Goal: Book appointment/travel/reservation

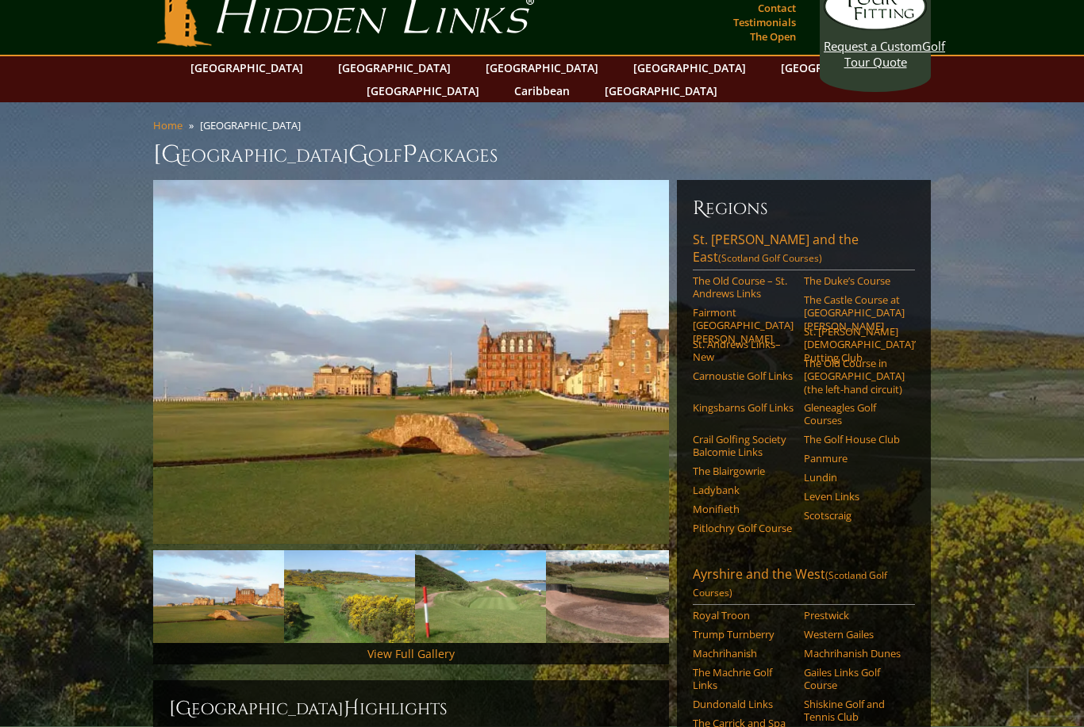
scroll to position [21, 0]
click at [741, 465] on link "The Blairgowrie" at bounding box center [742, 471] width 101 height 13
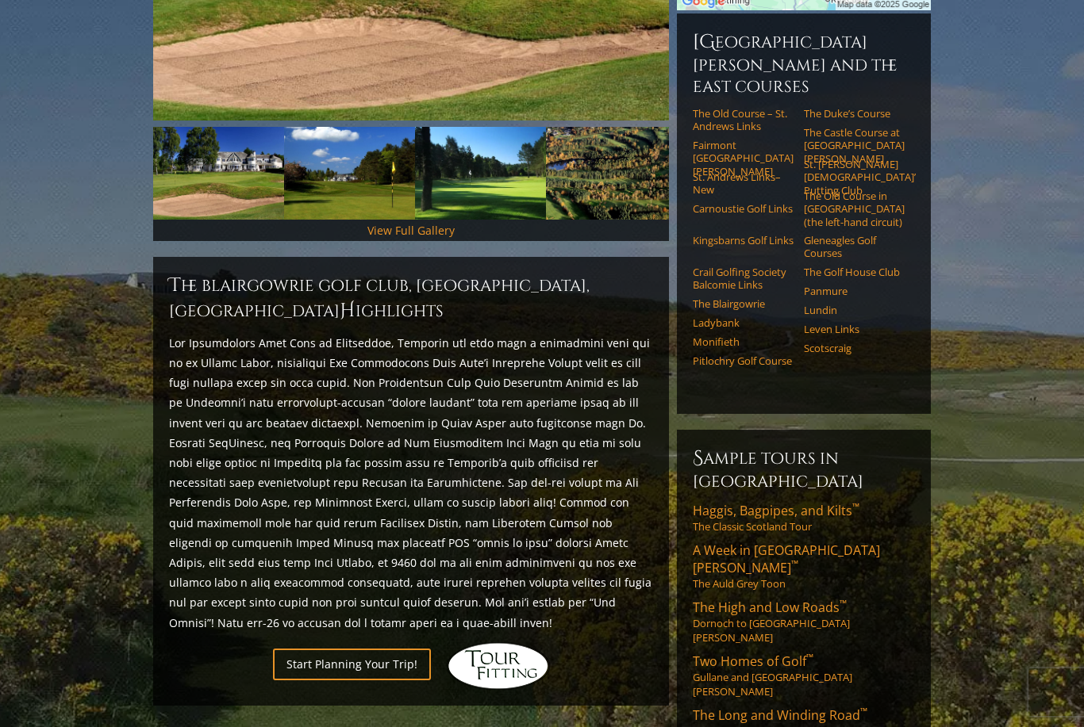
scroll to position [561, 0]
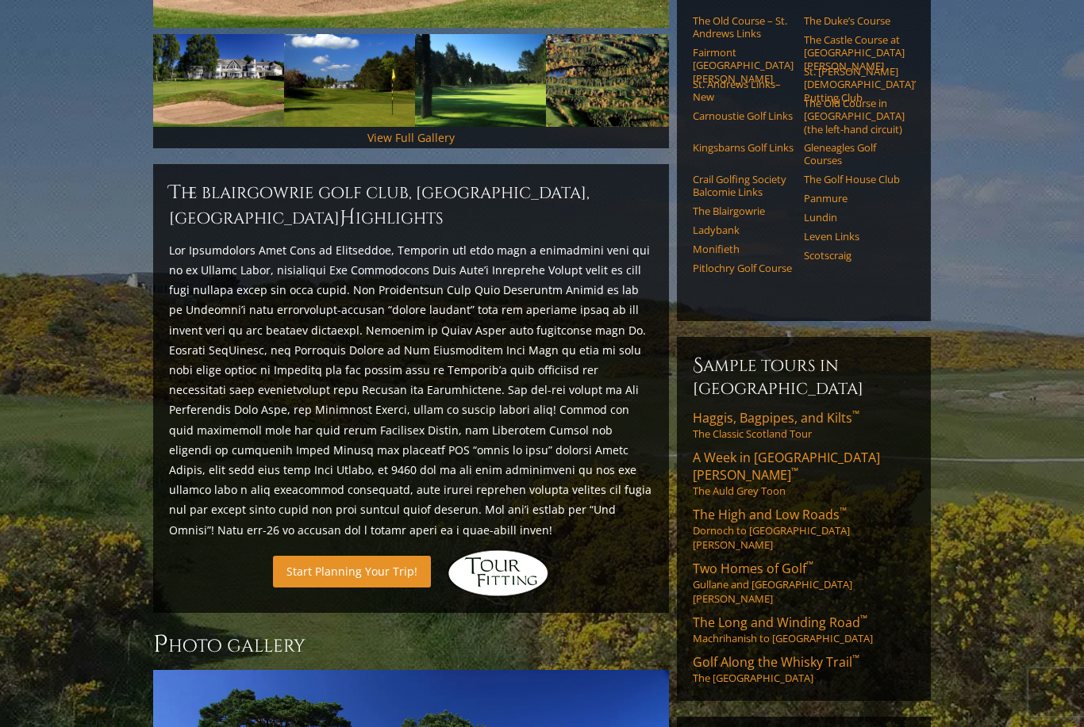
click at [341, 556] on link "Start Planning Your Trip!" at bounding box center [352, 571] width 158 height 31
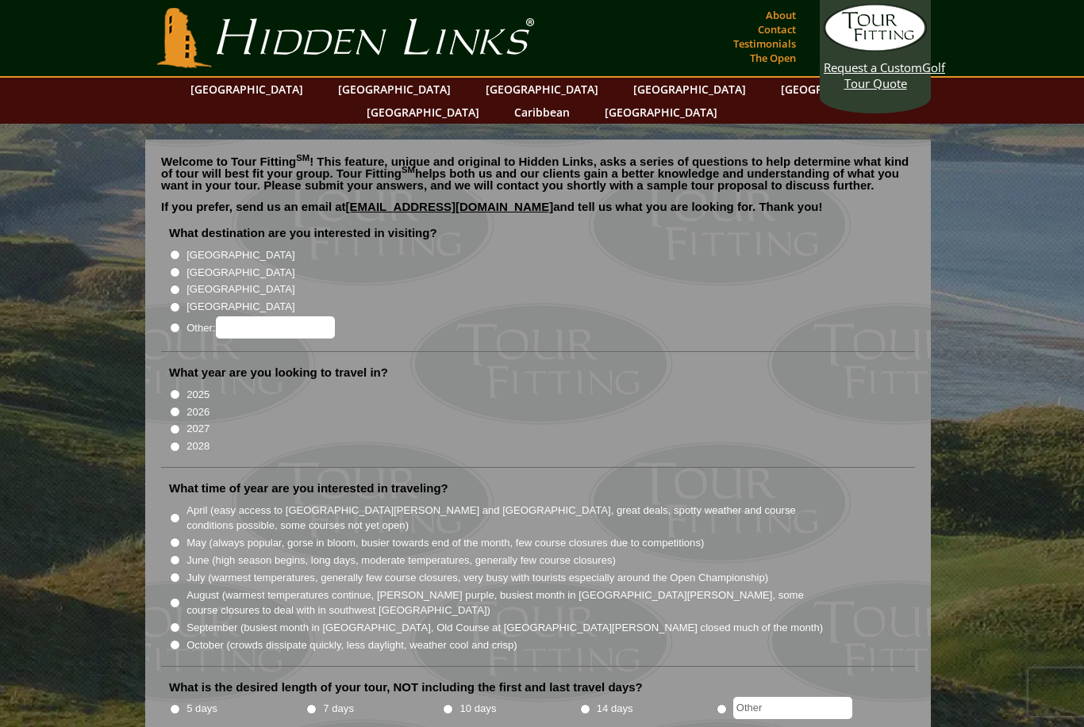
click at [171, 267] on input "[GEOGRAPHIC_DATA]" at bounding box center [175, 272] width 10 height 10
radio input "true"
click at [175, 407] on input "2026" at bounding box center [175, 412] width 10 height 10
radio input "true"
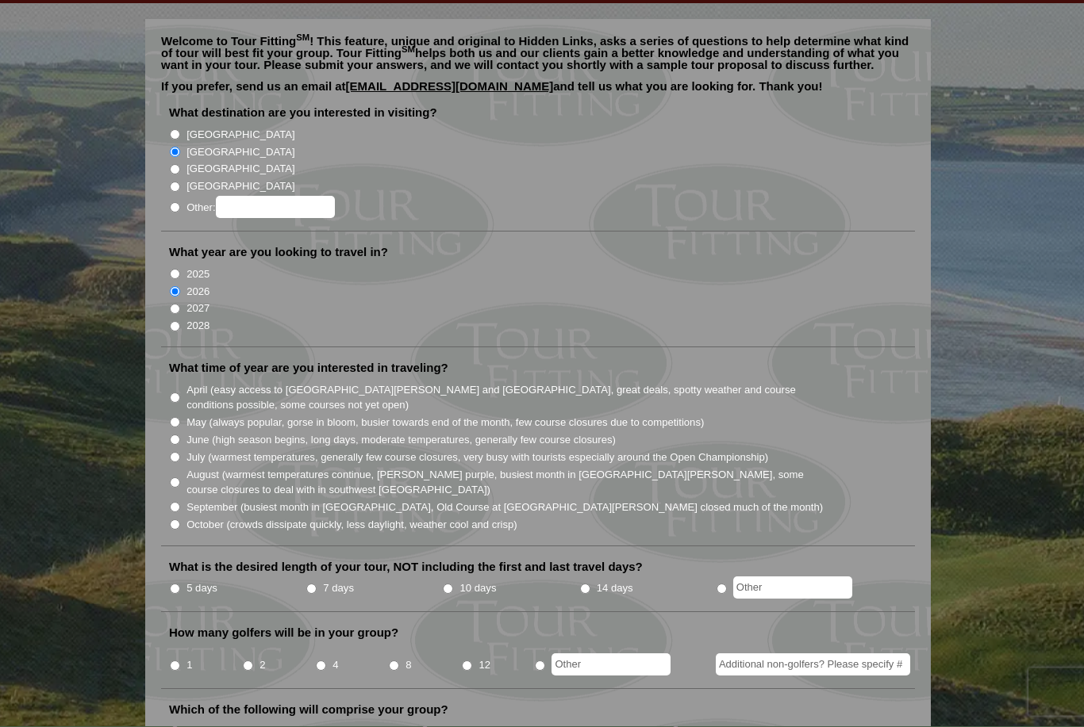
scroll to position [121, 0]
click at [177, 416] on input "May (always popular, gorse in bloom, busier towards end of the month, few cours…" at bounding box center [175, 421] width 10 height 10
radio input "true"
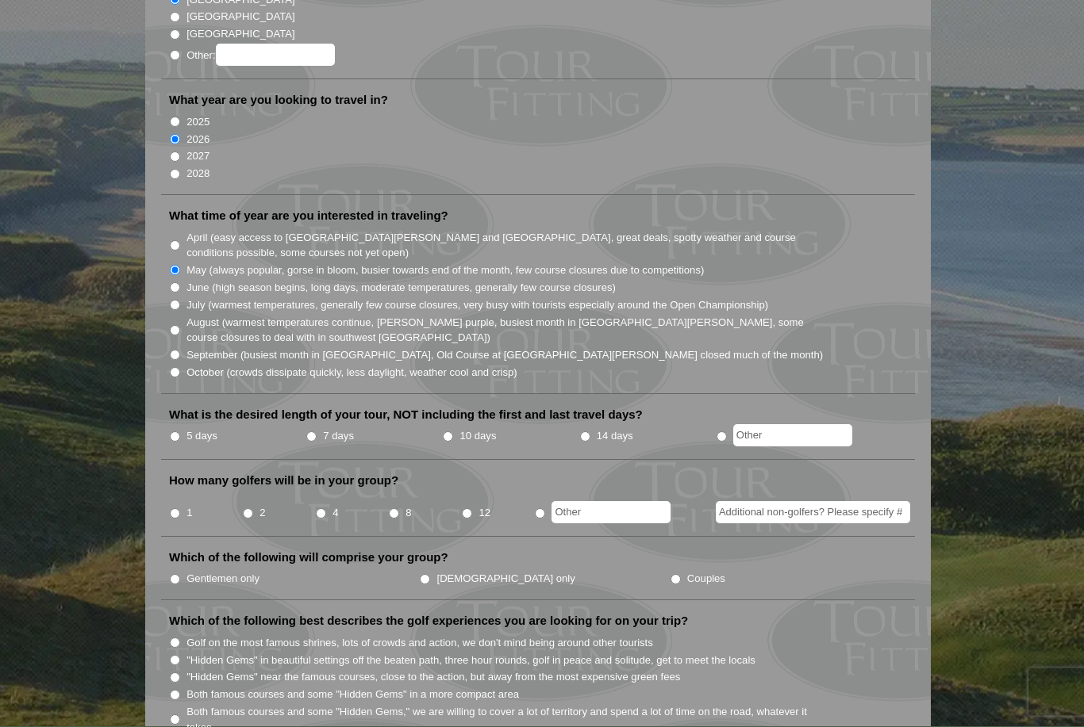
scroll to position [273, 0]
click at [310, 432] on input "7 days" at bounding box center [311, 437] width 10 height 10
radio input "true"
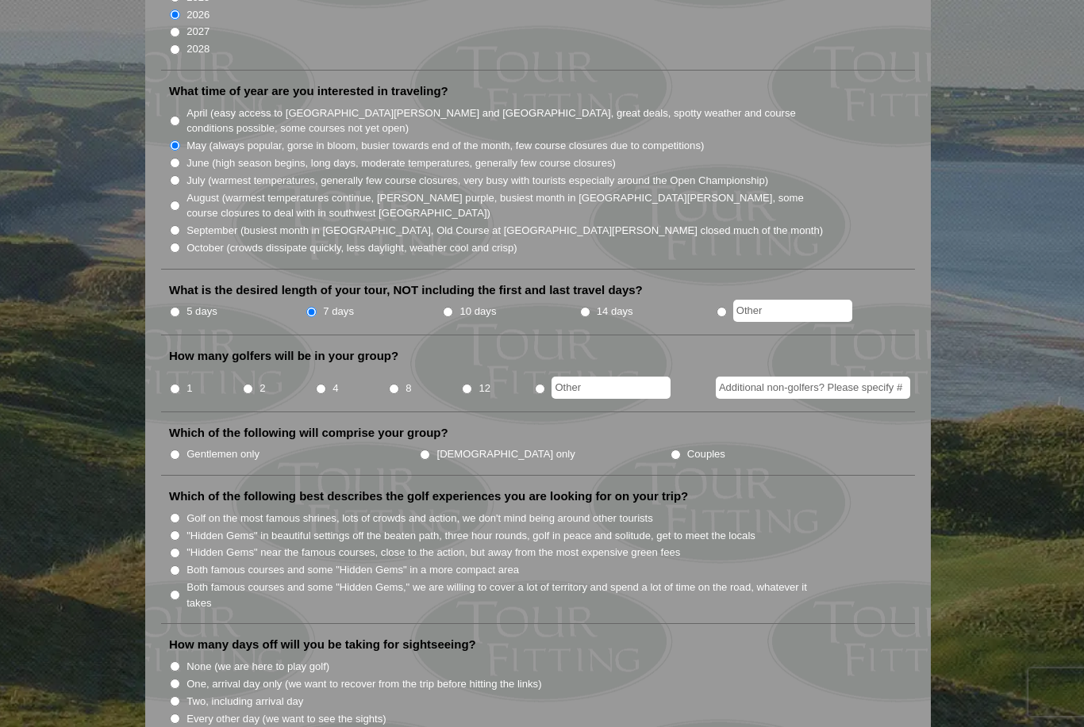
scroll to position [407, 0]
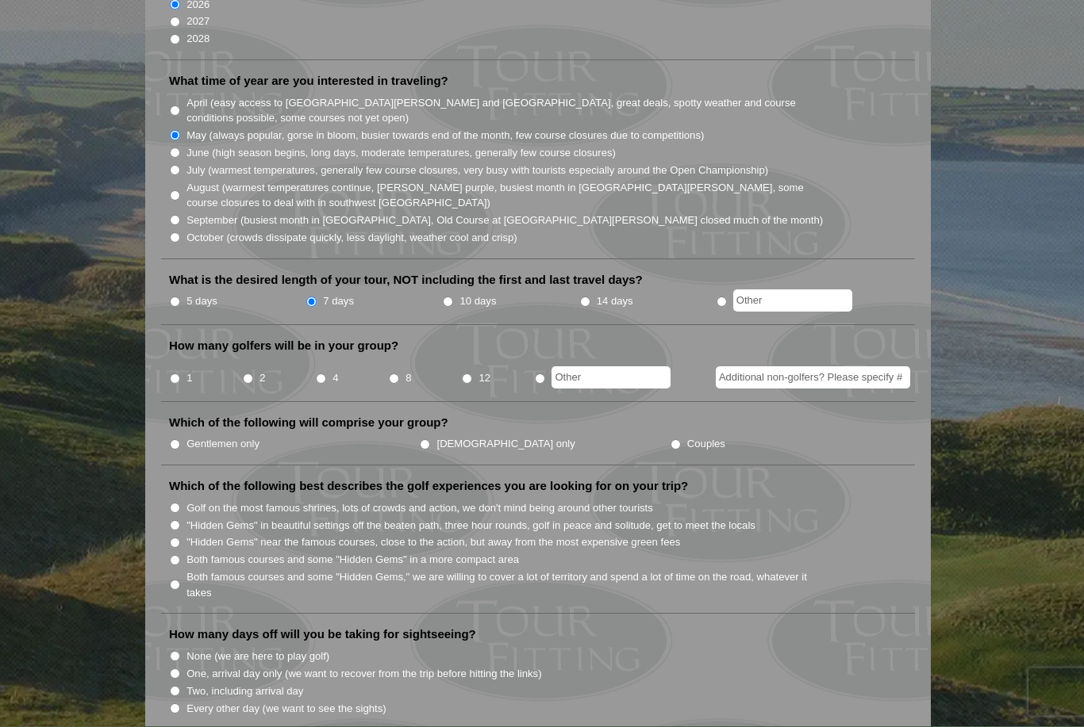
click at [323, 374] on input "4" at bounding box center [321, 379] width 10 height 10
radio input "true"
click at [180, 440] on input "Gentlemen only" at bounding box center [175, 445] width 10 height 10
radio input "true"
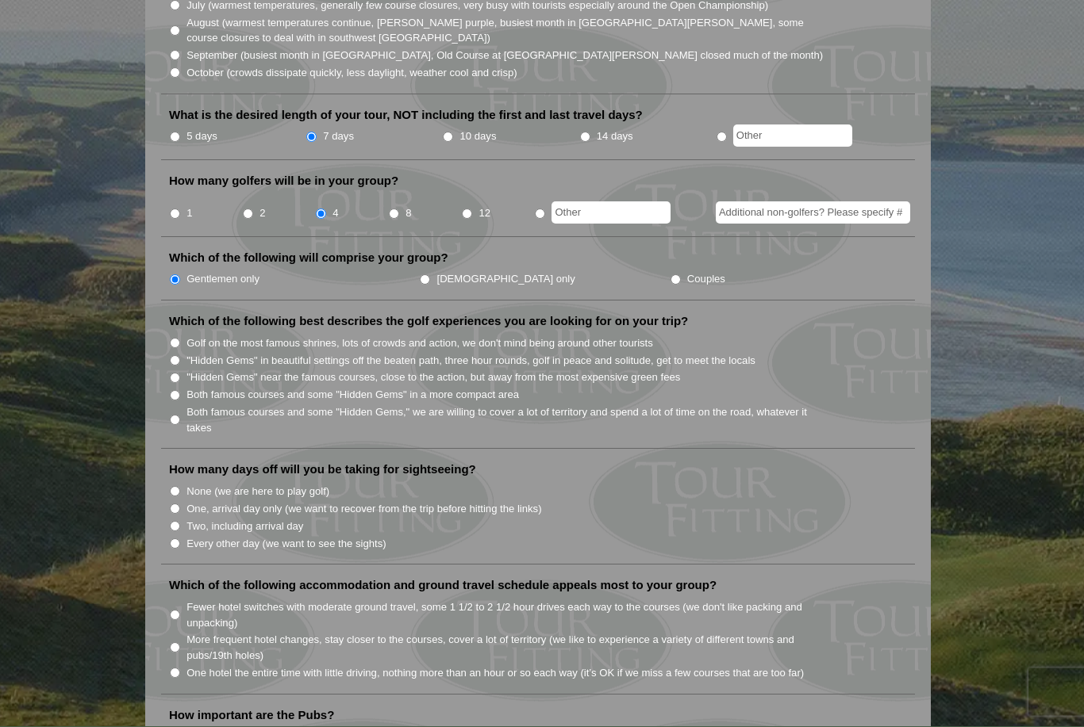
scroll to position [573, 0]
click at [178, 337] on input "Golf on the most famous shrines, lots of crowds and action, we don't mind being…" at bounding box center [175, 342] width 10 height 10
radio input "true"
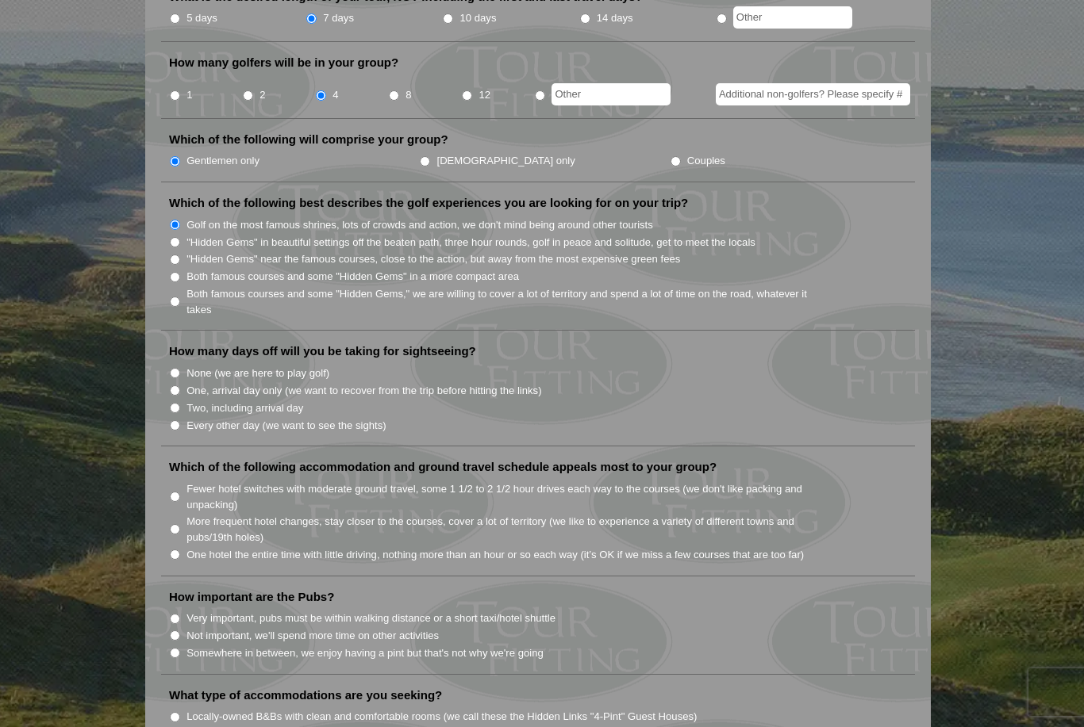
scroll to position [714, 0]
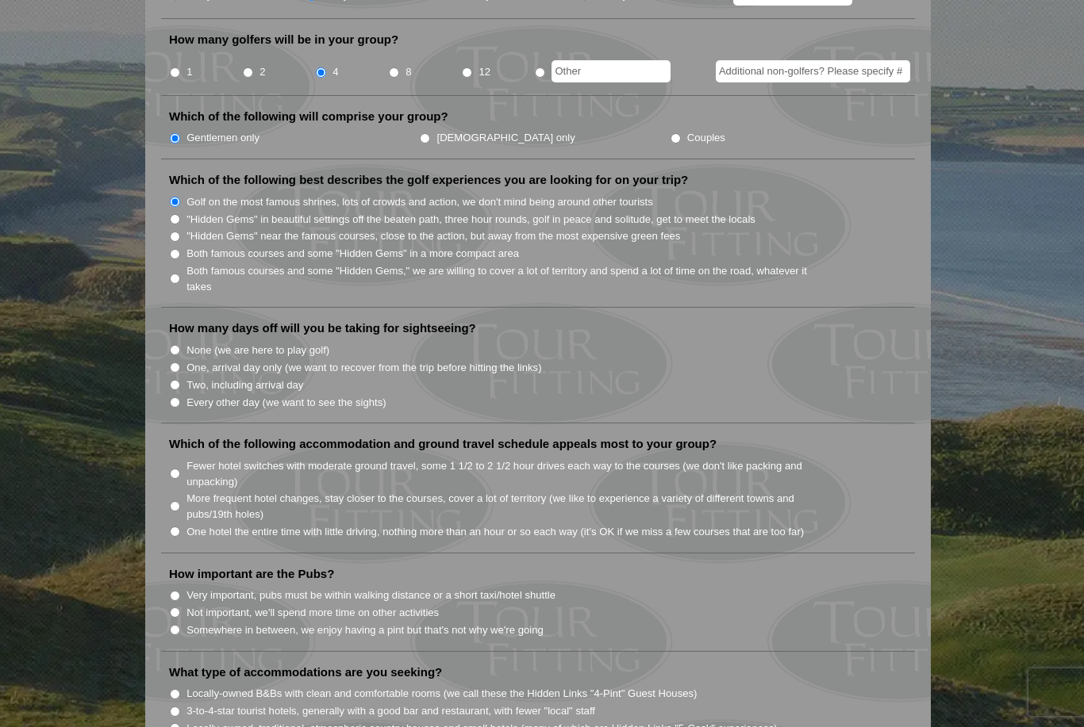
click at [176, 380] on input "Two, including arrival day" at bounding box center [175, 385] width 10 height 10
radio input "true"
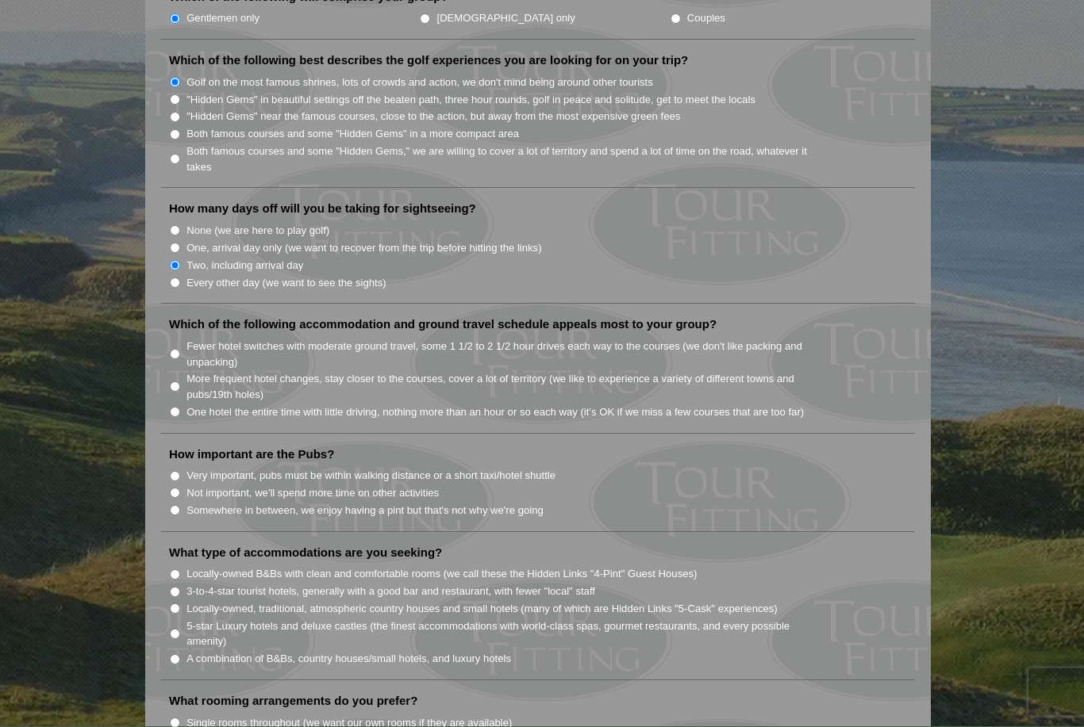
scroll to position [845, 0]
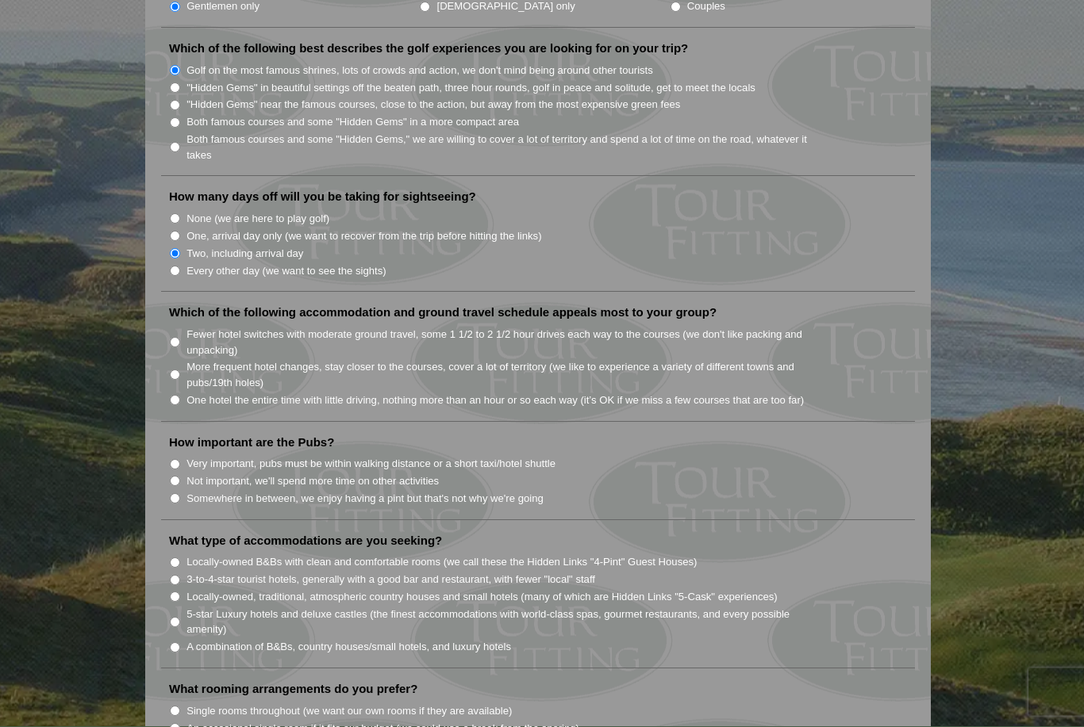
click at [178, 338] on input "Fewer hotel switches with moderate ground travel, some 1 1/2 to 2 1/2 hour driv…" at bounding box center [175, 343] width 10 height 10
radio input "true"
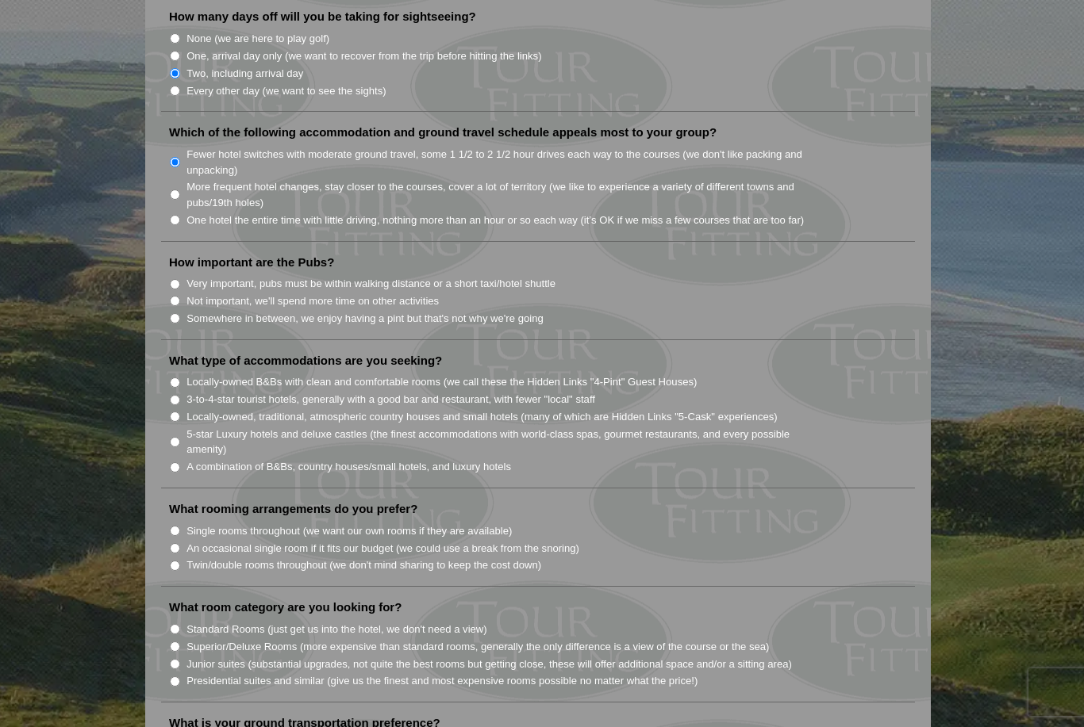
scroll to position [1030, 0]
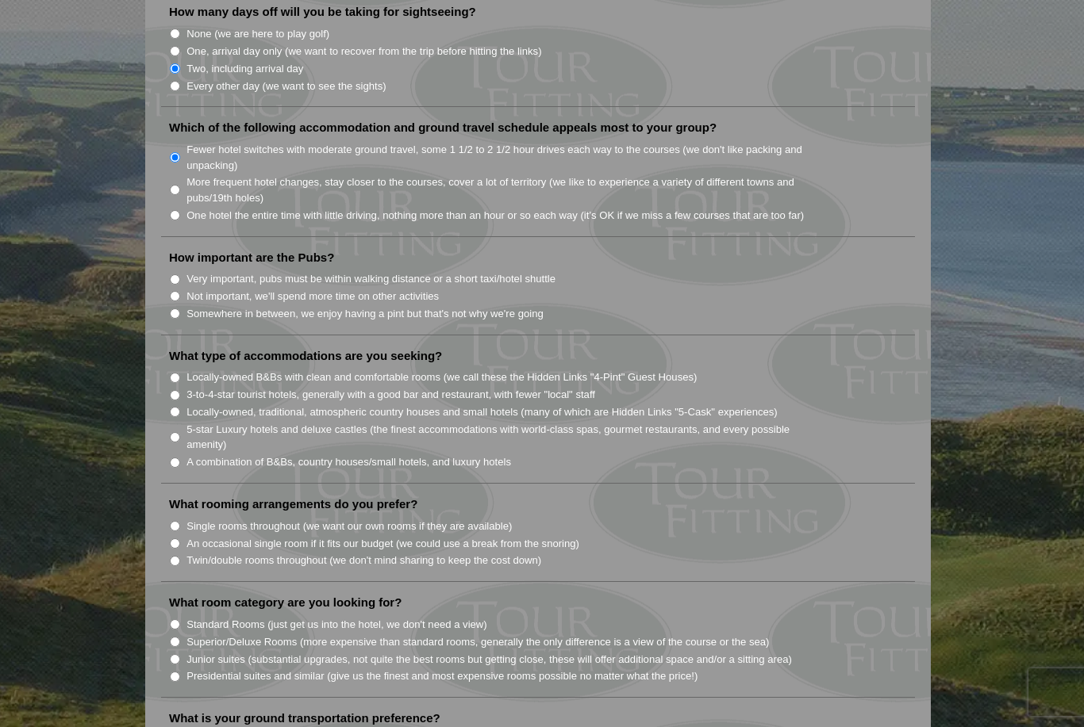
click at [173, 274] on input "Very important, pubs must be within walking distance or a short taxi/hotel shut…" at bounding box center [175, 279] width 10 height 10
radio input "true"
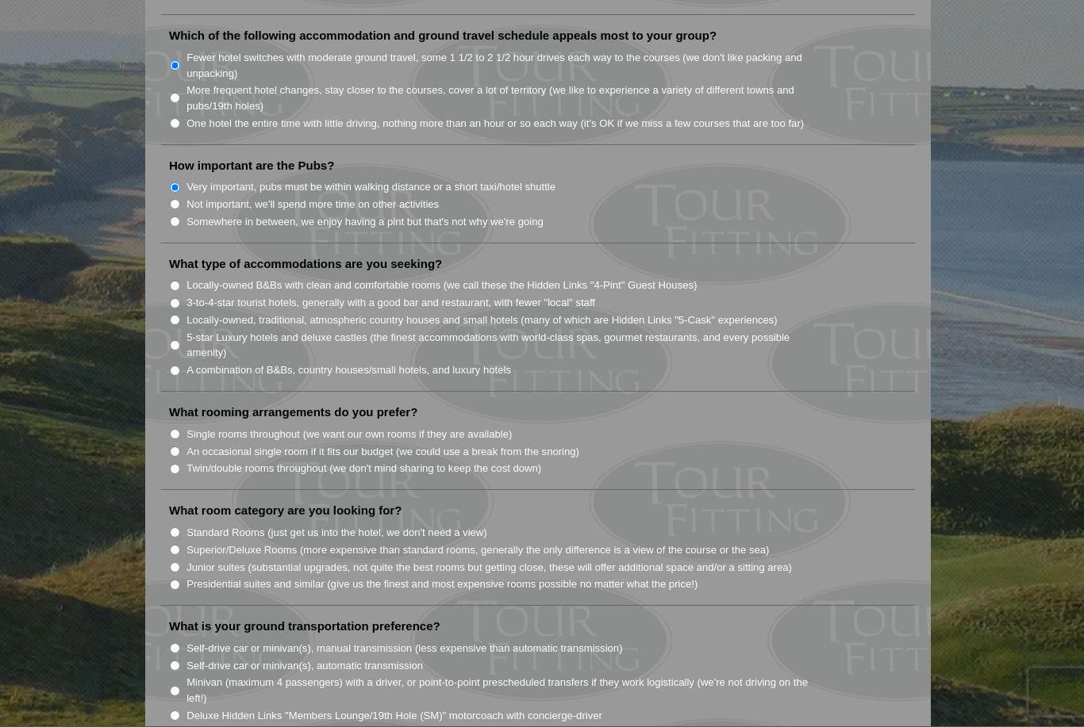
scroll to position [1165, 0]
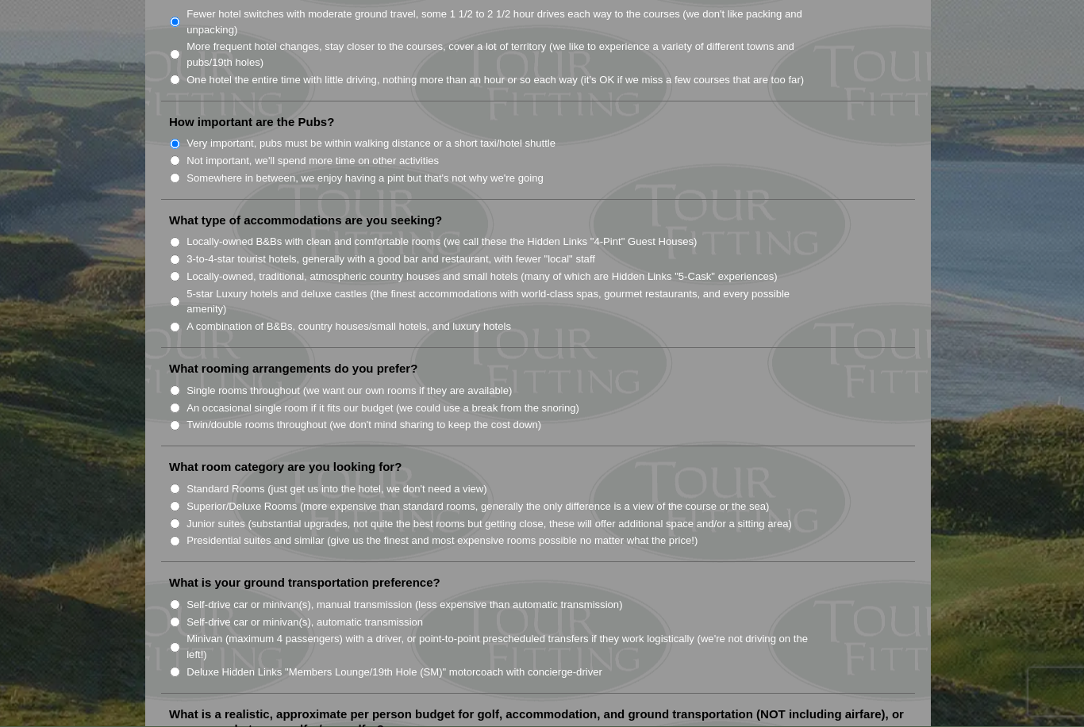
click at [176, 255] on input "3-to-4-star tourist hotels, generally with a good bar and restaurant, with fewe…" at bounding box center [175, 260] width 10 height 10
radio input "true"
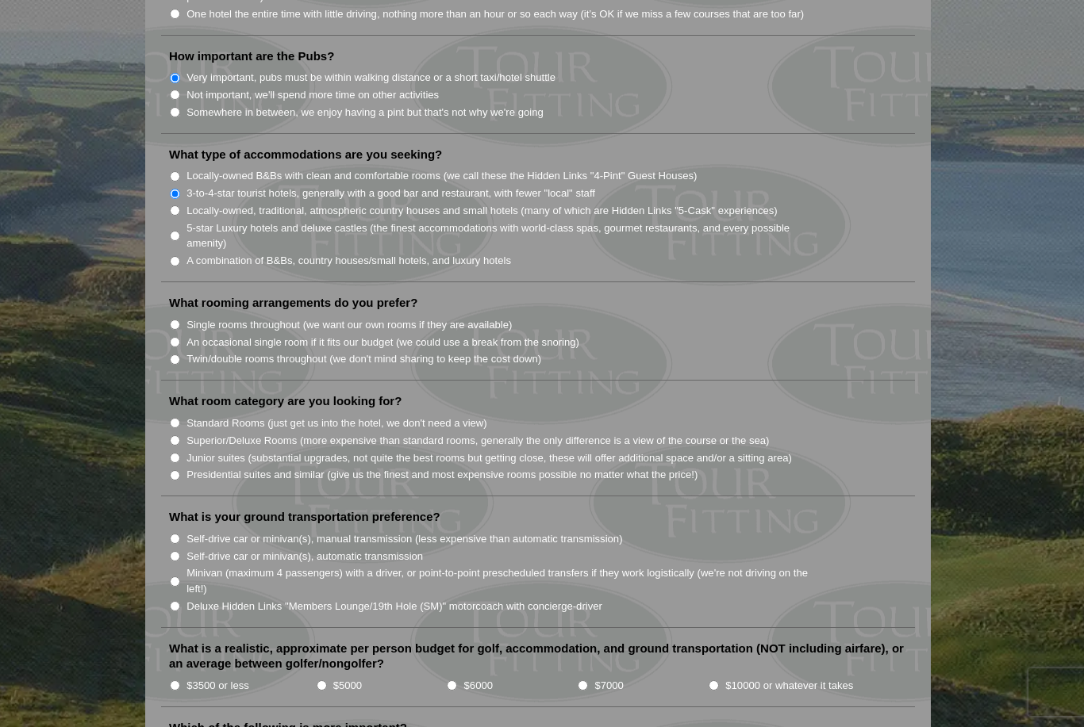
scroll to position [1233, 0]
click at [173, 319] on input "Single rooms throughout (we want our own rooms if they are available)" at bounding box center [175, 324] width 10 height 10
radio input "true"
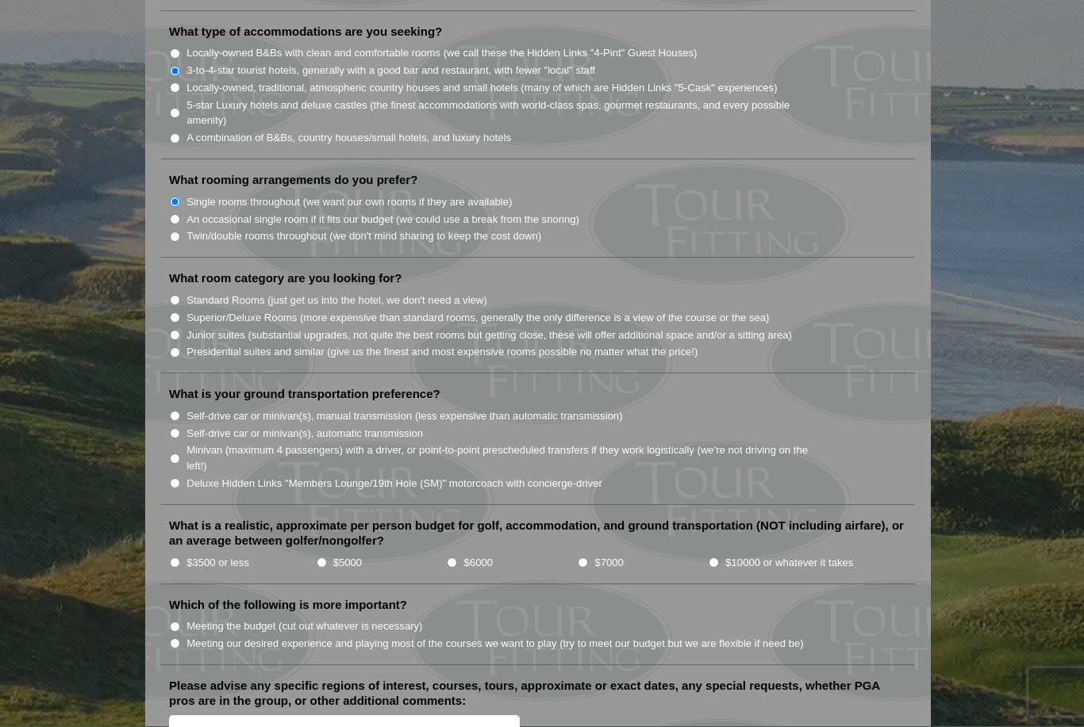
scroll to position [1361, 0]
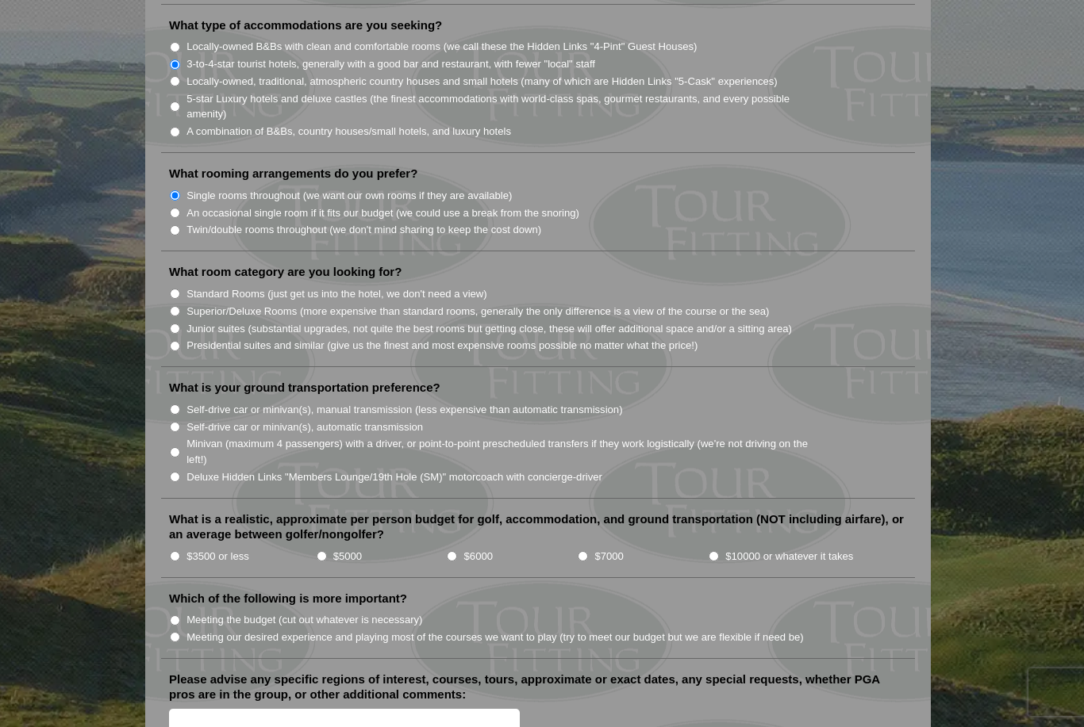
click at [174, 306] on input "Superior/Deluxe Rooms (more expensive than standard rooms, generally the only d…" at bounding box center [175, 311] width 10 height 10
radio input "true"
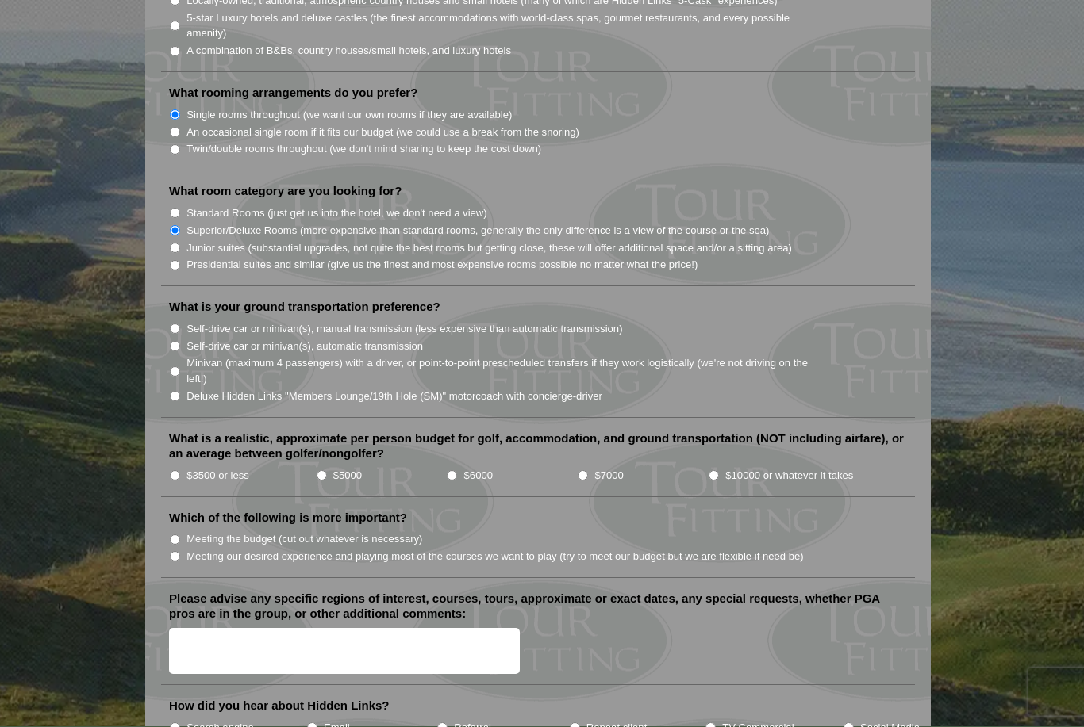
scroll to position [1463, 0]
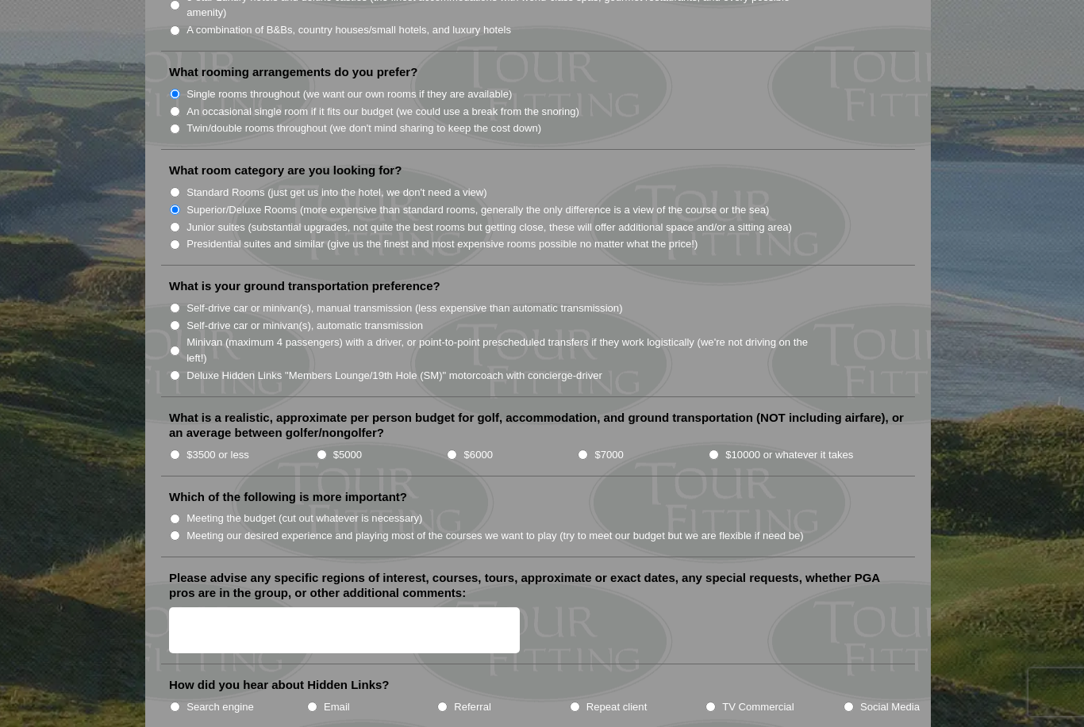
click at [175, 346] on input "Minivan (maximum 4 passengers) with a driver, or point-to-point prescheduled tr…" at bounding box center [175, 351] width 10 height 10
radio input "true"
click at [457, 450] on input "$6000" at bounding box center [452, 455] width 10 height 10
radio input "true"
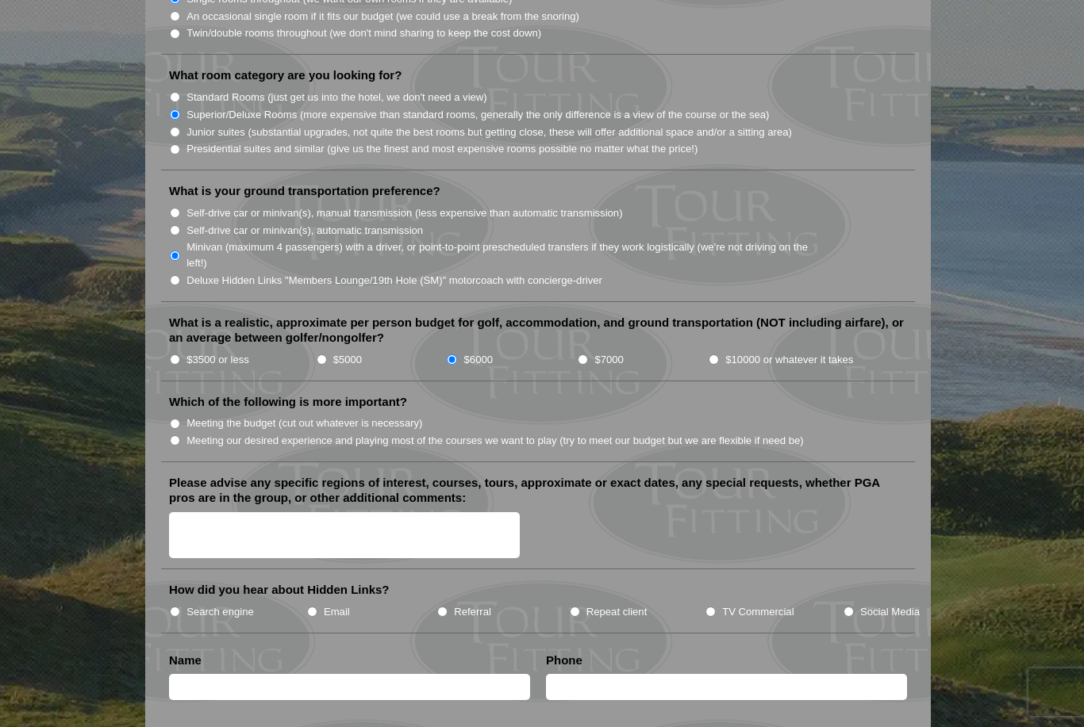
scroll to position [1586, 0]
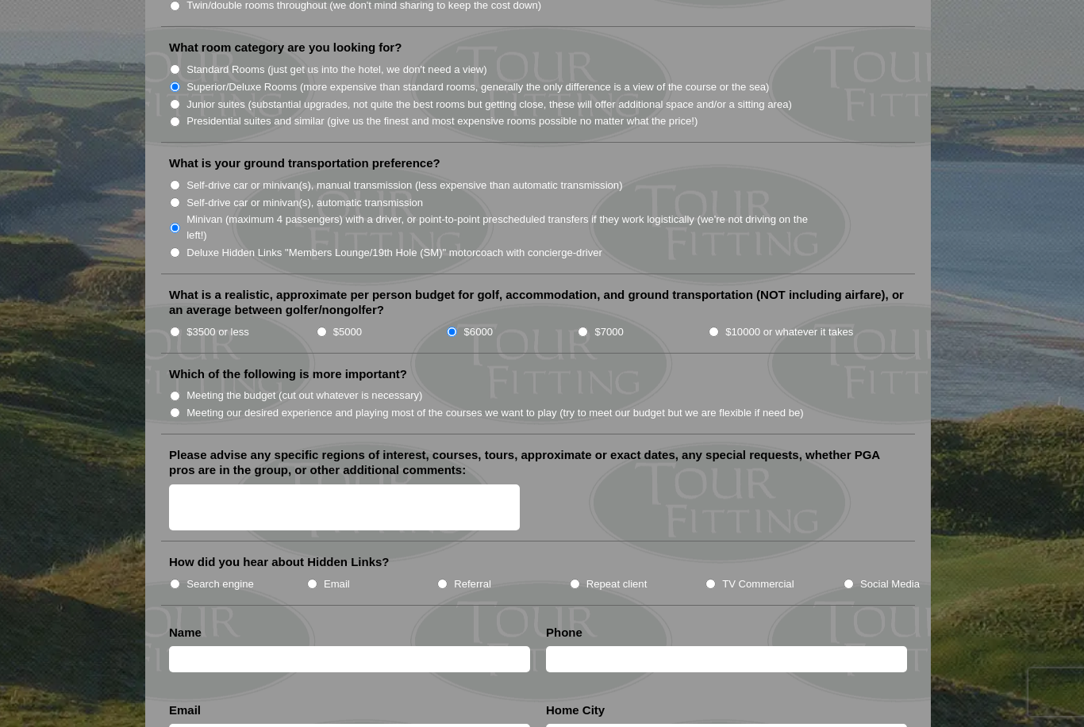
click at [171, 404] on li "Meeting our desired experience and playing most of the courses we want to play …" at bounding box center [544, 412] width 750 height 17
click at [175, 408] on input "Meeting our desired experience and playing most of the courses we want to play …" at bounding box center [175, 413] width 10 height 10
radio input "true"
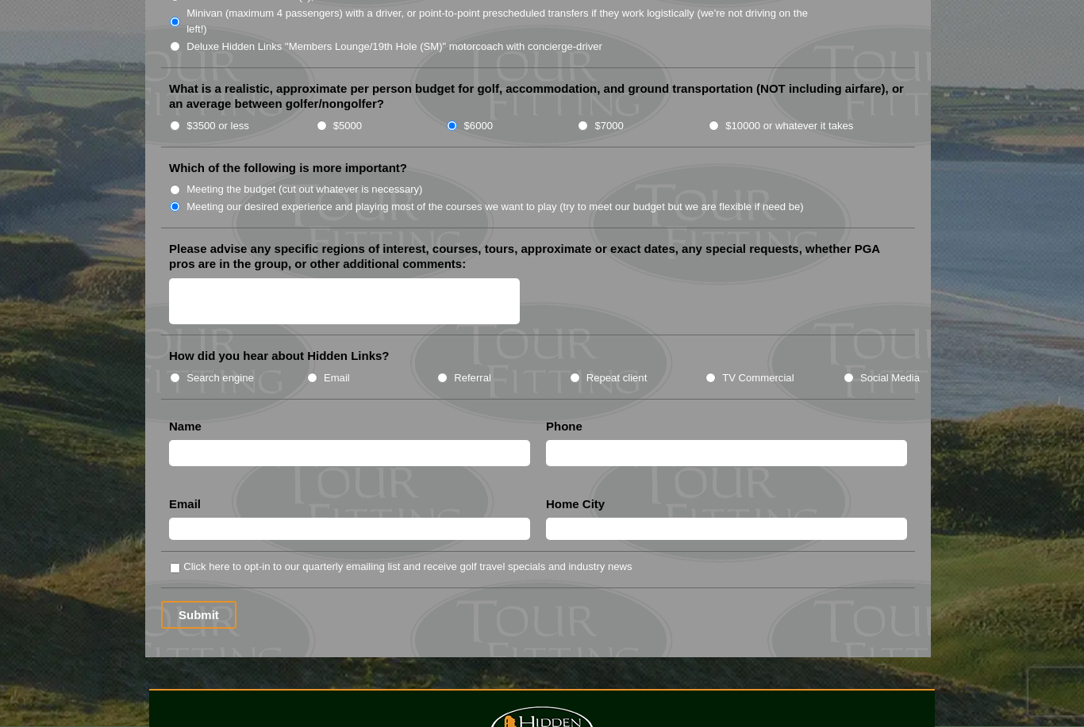
scroll to position [1792, 0]
click at [722, 370] on label "TV Commercial" at bounding box center [757, 378] width 71 height 16
click at [715, 373] on input "TV Commercial" at bounding box center [710, 378] width 10 height 10
radio input "true"
